Goal: Information Seeking & Learning: Check status

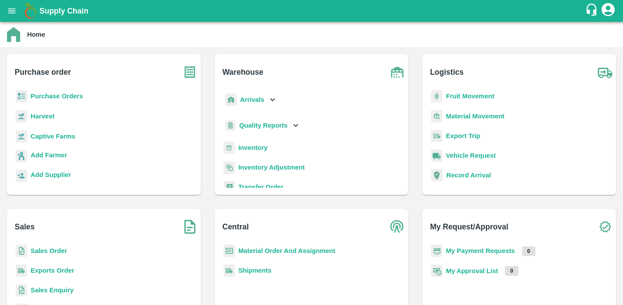
click at [50, 97] on b "Purchase Orders" at bounding box center [57, 96] width 52 height 7
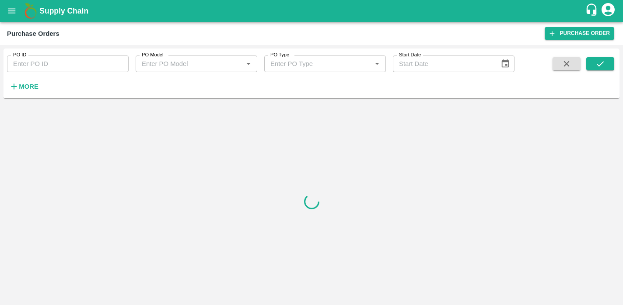
click at [100, 64] on input "PO ID" at bounding box center [68, 64] width 122 height 17
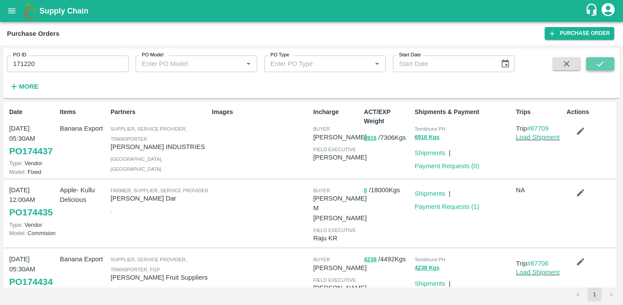
click at [597, 59] on icon "submit" at bounding box center [600, 64] width 10 height 10
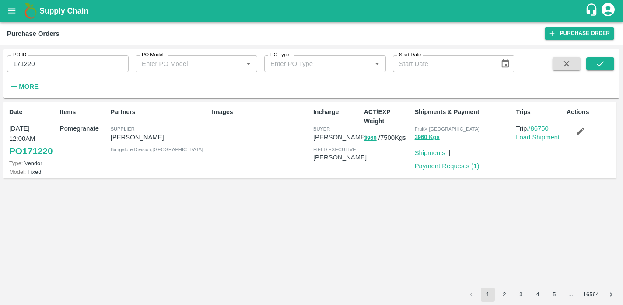
click at [32, 147] on link "PO 171220" at bounding box center [30, 151] width 43 height 16
click at [64, 71] on input "171220" at bounding box center [68, 64] width 122 height 17
click at [596, 67] on icon "submit" at bounding box center [600, 64] width 10 height 10
click at [29, 153] on link "PO 171611" at bounding box center [30, 151] width 43 height 16
click at [55, 64] on input "171611" at bounding box center [68, 64] width 122 height 17
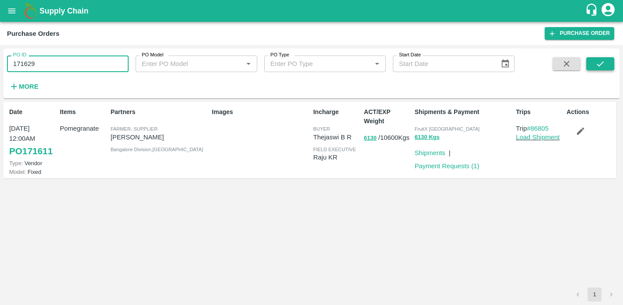
type input "171629"
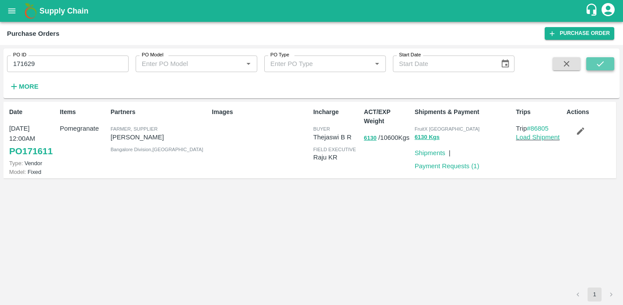
click at [599, 66] on icon "submit" at bounding box center [600, 63] width 7 height 5
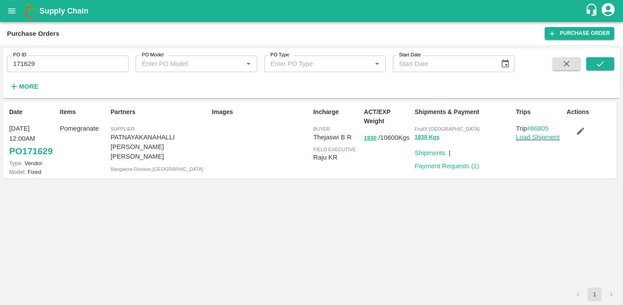
click at [34, 149] on link "PO 171629" at bounding box center [30, 151] width 43 height 16
click at [8, 7] on icon "open drawer" at bounding box center [12, 11] width 10 height 10
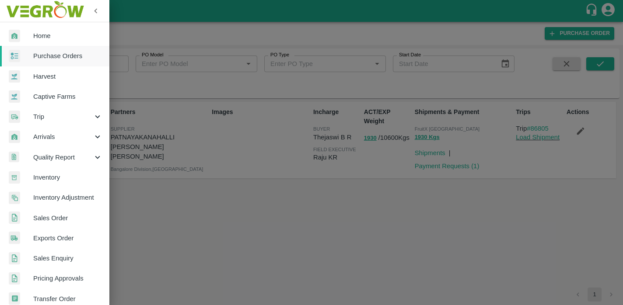
click at [54, 60] on span "Purchase Orders" at bounding box center [67, 56] width 69 height 10
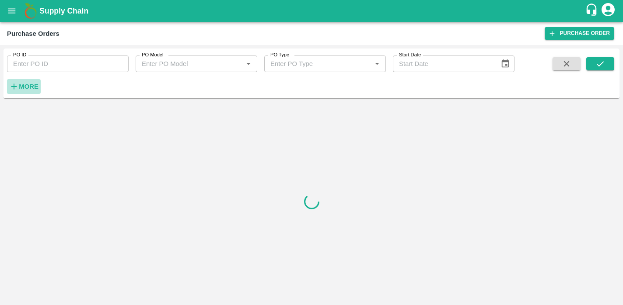
click at [21, 87] on strong "More" at bounding box center [29, 86] width 20 height 7
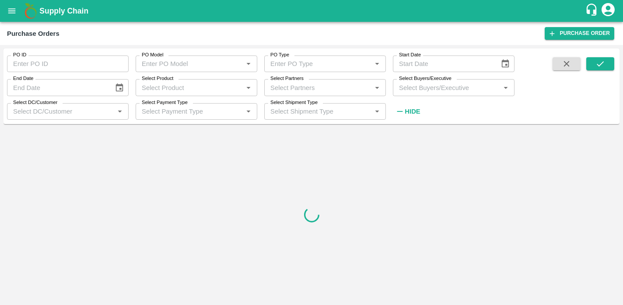
click at [434, 87] on input "Select Buyers/Executive" at bounding box center [446, 87] width 102 height 11
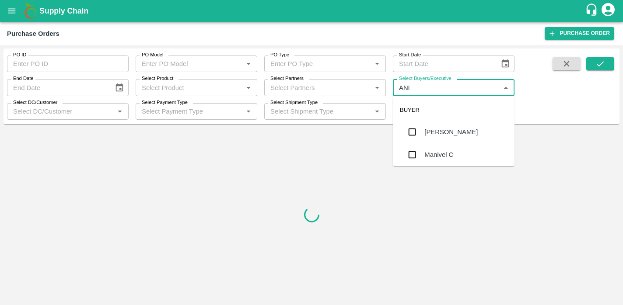
type input "ANIL"
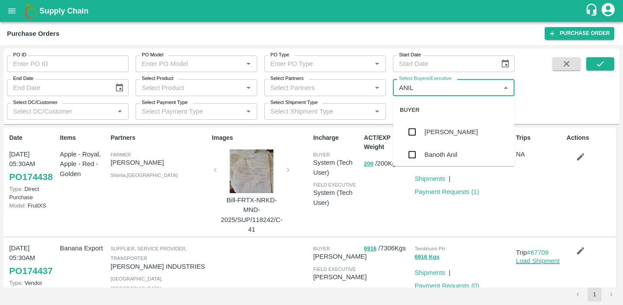
click at [434, 135] on div "Anil Kumar" at bounding box center [450, 132] width 53 height 10
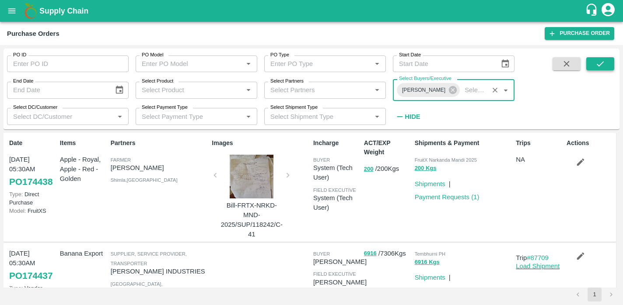
click at [598, 64] on icon "submit" at bounding box center [600, 64] width 10 height 10
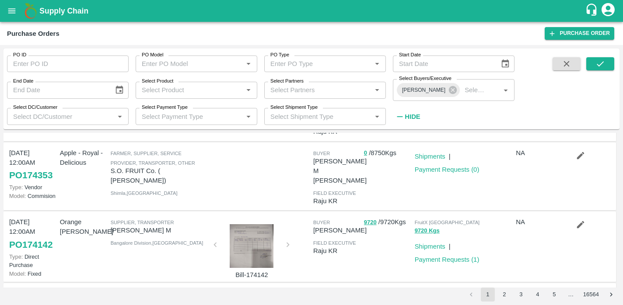
scroll to position [81, 0]
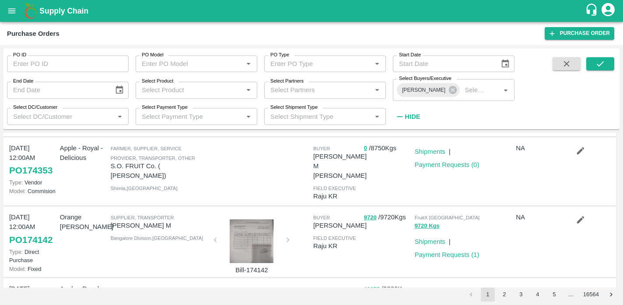
click at [250, 223] on div at bounding box center [252, 242] width 66 height 44
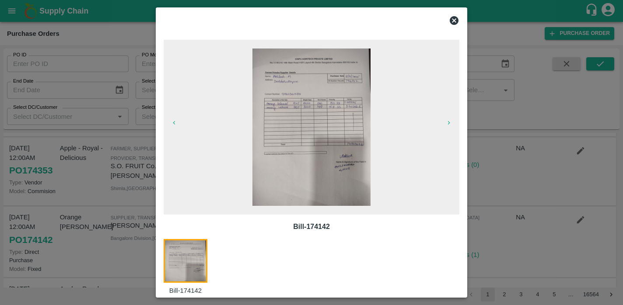
click at [454, 21] on icon at bounding box center [454, 20] width 10 height 10
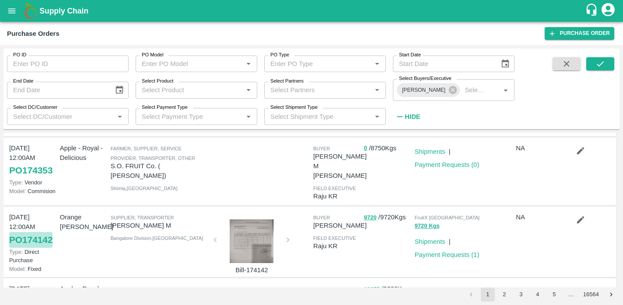
click at [31, 232] on link "PO 174142" at bounding box center [30, 240] width 43 height 16
click at [57, 8] on b "Supply Chain" at bounding box center [63, 11] width 49 height 9
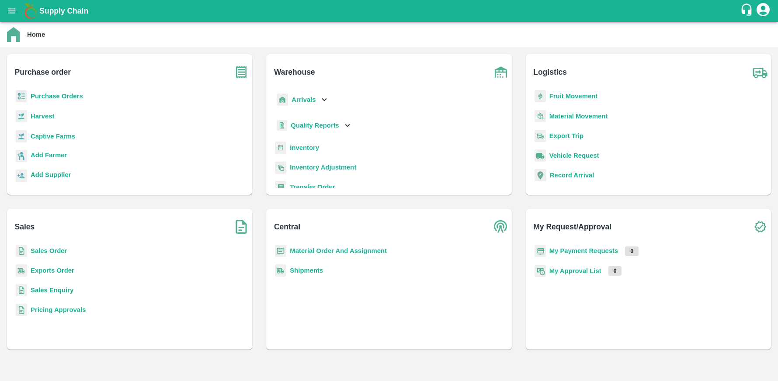
click at [46, 248] on b "Sales Order" at bounding box center [49, 251] width 36 height 7
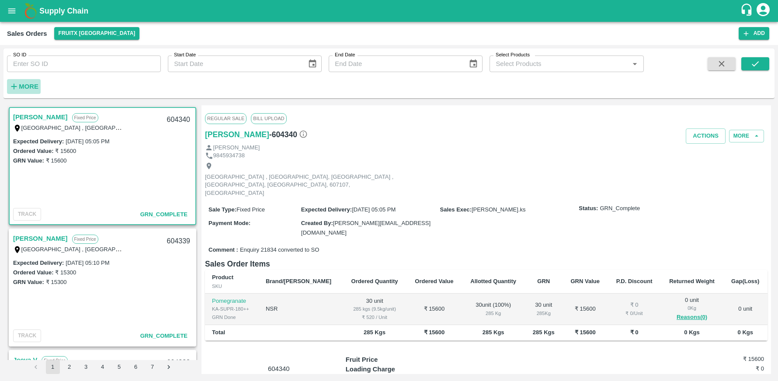
click at [23, 85] on strong "More" at bounding box center [29, 86] width 20 height 7
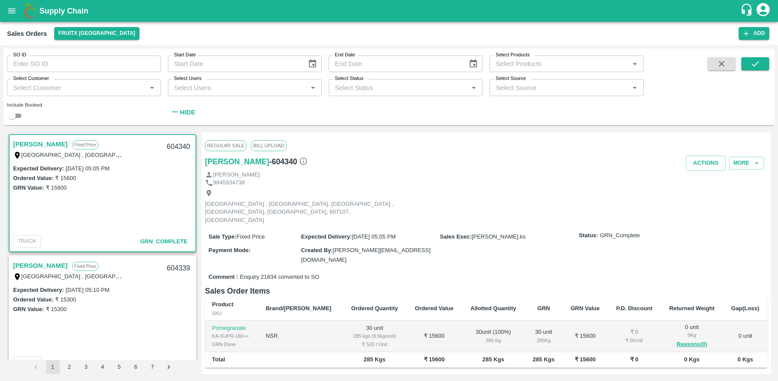
click at [203, 88] on input "Select Users" at bounding box center [238, 87] width 134 height 11
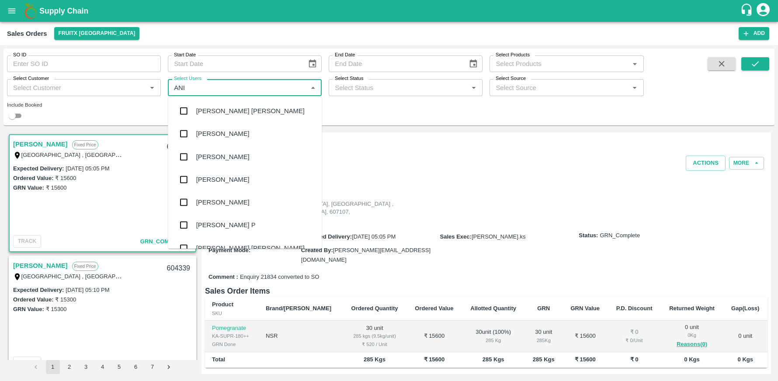
type input "ANIL"
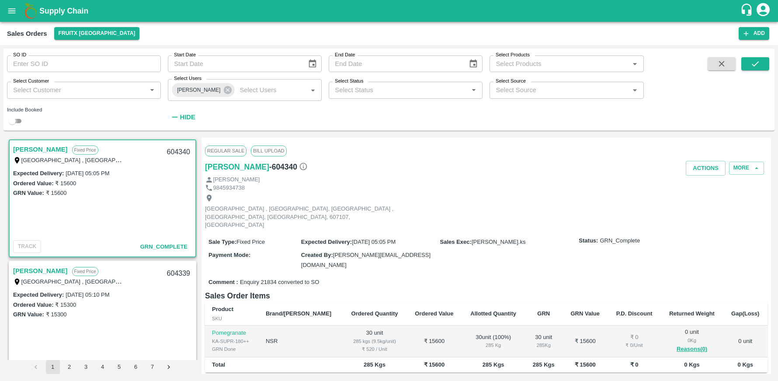
click at [20, 120] on input "checkbox" at bounding box center [12, 121] width 31 height 10
checkbox input "true"
click at [622, 61] on icon "submit" at bounding box center [756, 64] width 10 height 10
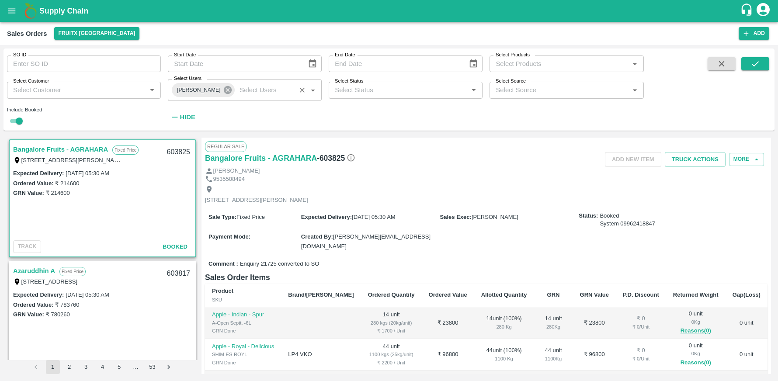
click at [224, 89] on icon at bounding box center [228, 90] width 8 height 8
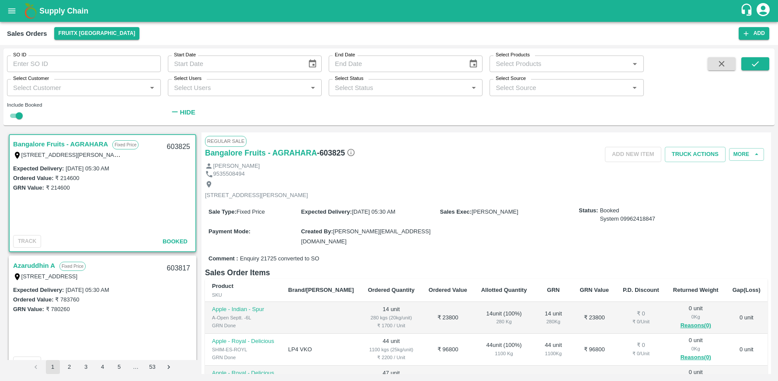
click at [49, 10] on b "Supply Chain" at bounding box center [63, 11] width 49 height 9
